Goal: Obtain resource: Download file/media

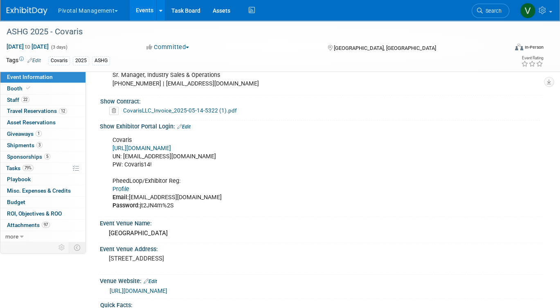
click at [146, 11] on link "Events" at bounding box center [145, 10] width 30 height 20
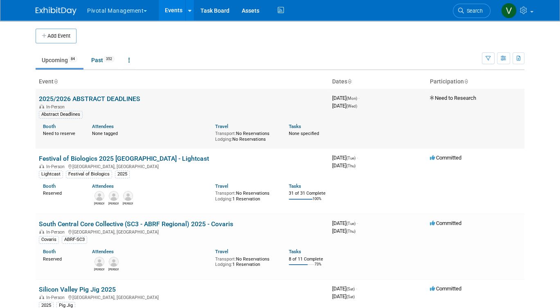
scroll to position [398, 0]
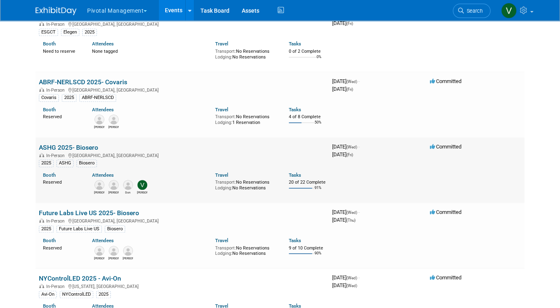
click at [74, 151] on link "ASHG 2025- Biosero" at bounding box center [68, 148] width 59 height 8
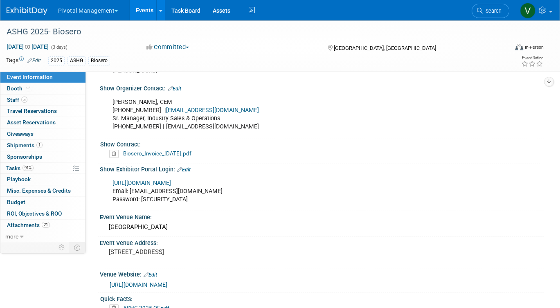
scroll to position [623, 0]
click at [191, 151] on link "Biosero_Invoice_2025-09-10.pdf" at bounding box center [157, 152] width 68 height 7
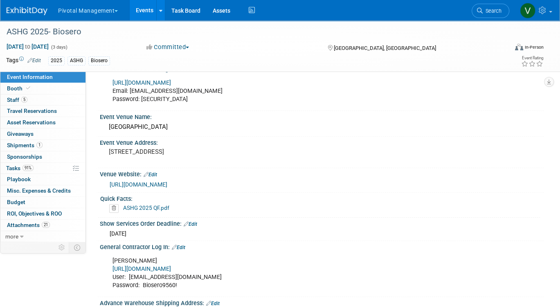
scroll to position [760, 0]
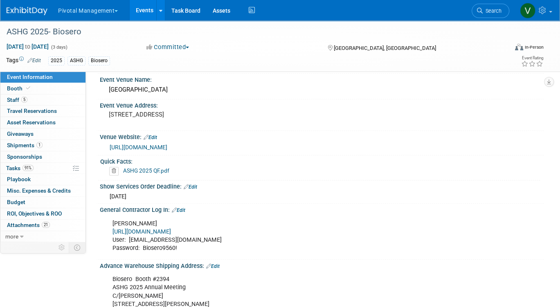
click at [157, 169] on link "ASHG 2025 QF.pdf" at bounding box center [146, 170] width 46 height 7
click at [142, 9] on link "Events" at bounding box center [145, 10] width 30 height 20
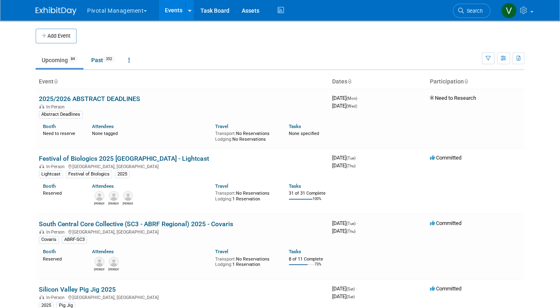
scroll to position [470, 0]
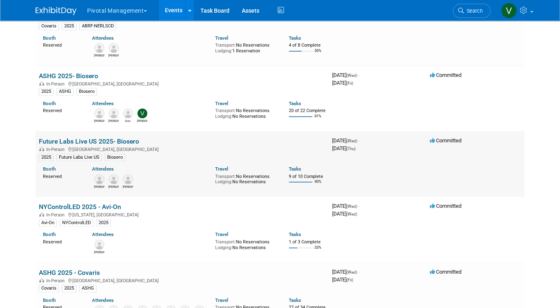
click at [84, 145] on link "Future Labs Live US 2025- Biosero" at bounding box center [89, 141] width 100 height 8
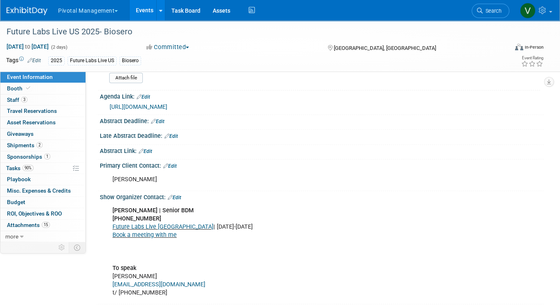
scroll to position [234, 0]
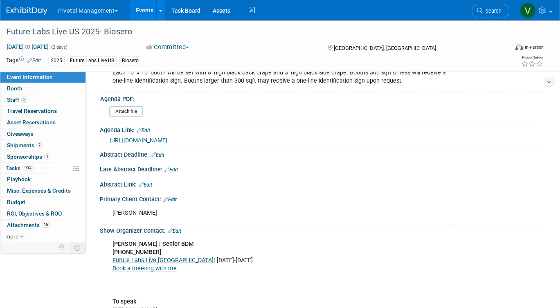
click at [167, 138] on link "[URL][DOMAIN_NAME]" at bounding box center [139, 140] width 58 height 7
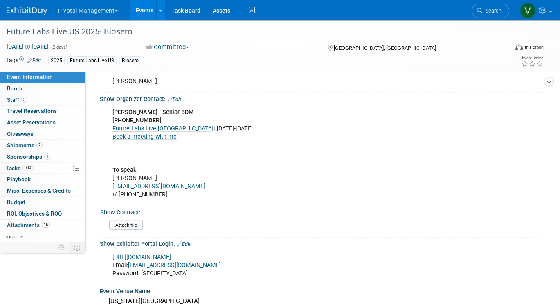
scroll to position [398, 0]
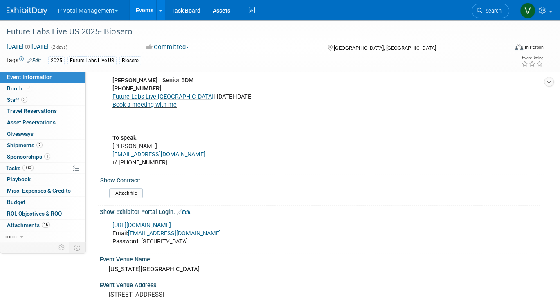
click at [158, 223] on link "[URL][DOMAIN_NAME]" at bounding box center [141, 225] width 58 height 7
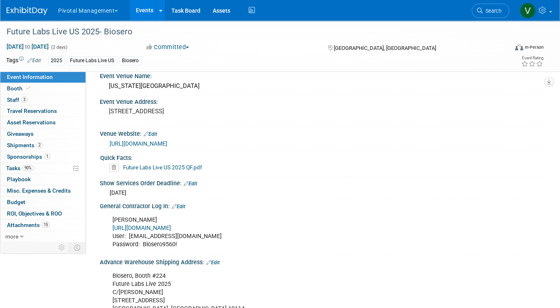
scroll to position [587, 0]
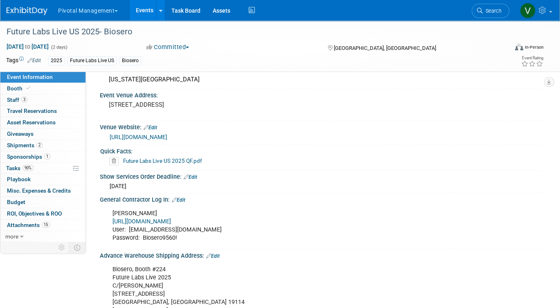
click at [146, 160] on link "Future Labs Live US 2025 QF.pdf" at bounding box center [162, 160] width 79 height 7
